Goal: Task Accomplishment & Management: Complete application form

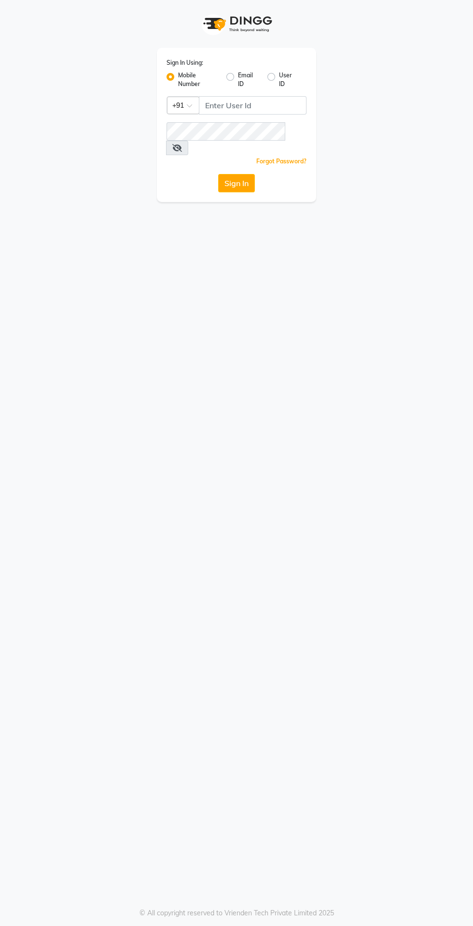
click at [241, 84] on label "Email ID" at bounding box center [249, 79] width 22 height 17
click at [241, 77] on input "Email ID" at bounding box center [241, 74] width 6 height 6
radio input "true"
click at [178, 77] on label "Mobile Number" at bounding box center [198, 79] width 41 height 17
click at [178, 77] on input "Mobile Number" at bounding box center [181, 74] width 6 height 6
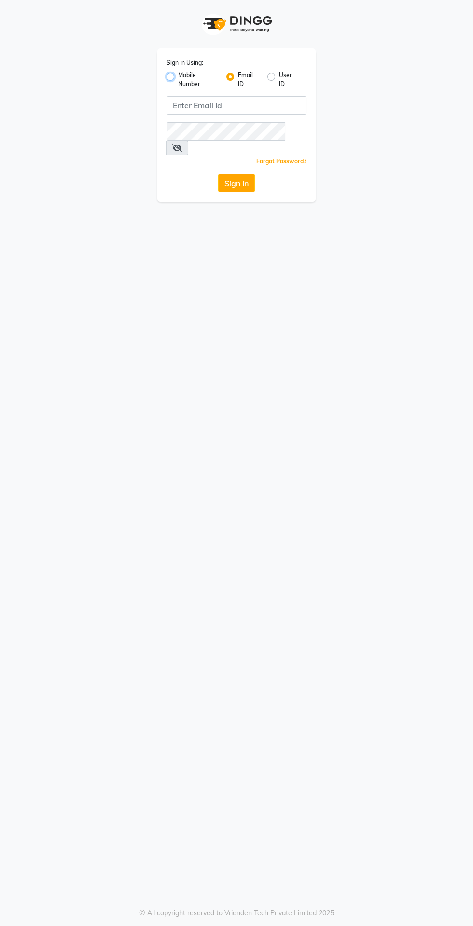
radio input "true"
radio input "false"
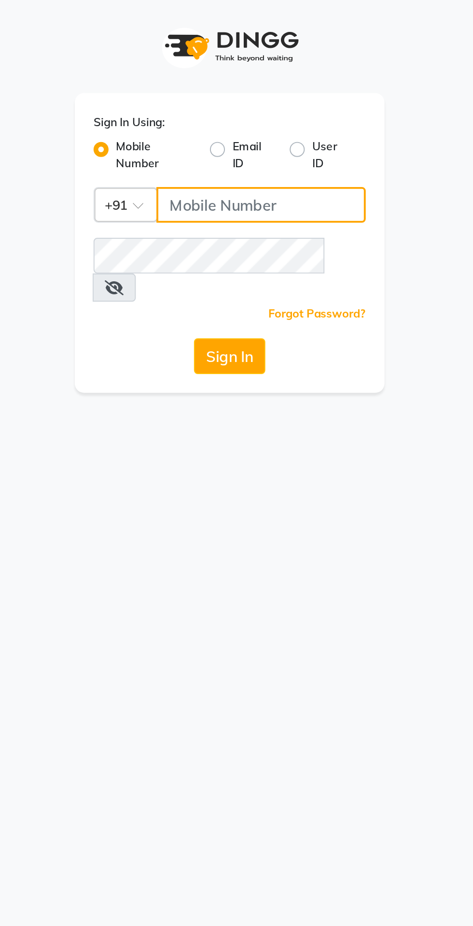
click at [266, 103] on input "Username" at bounding box center [253, 105] width 108 height 18
type input "9870279665"
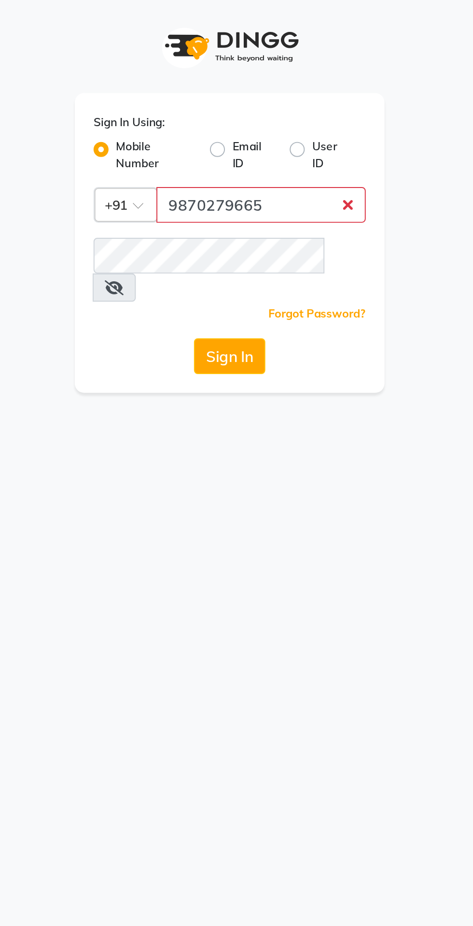
click at [218, 174] on button "Sign In" at bounding box center [236, 183] width 37 height 18
